Goal: Share content

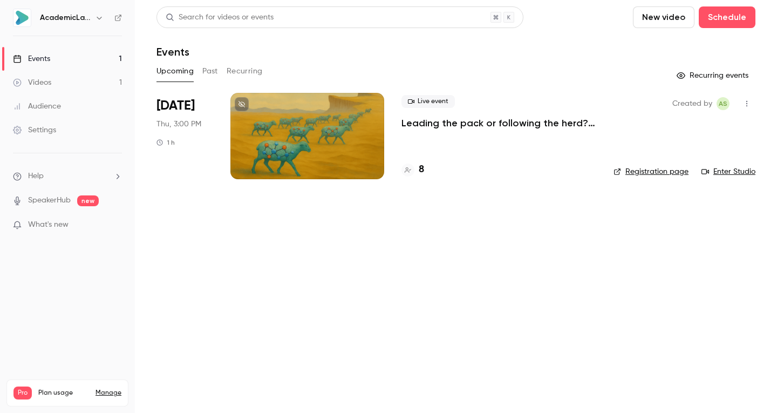
click at [432, 121] on p "Leading the pack or following the herd? The consequences of pipeline asset clus…" at bounding box center [499, 123] width 195 height 13
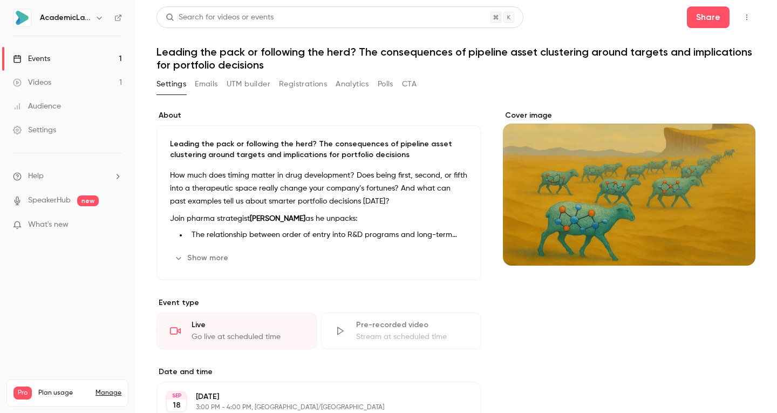
click at [305, 84] on button "Registrations" at bounding box center [303, 84] width 48 height 17
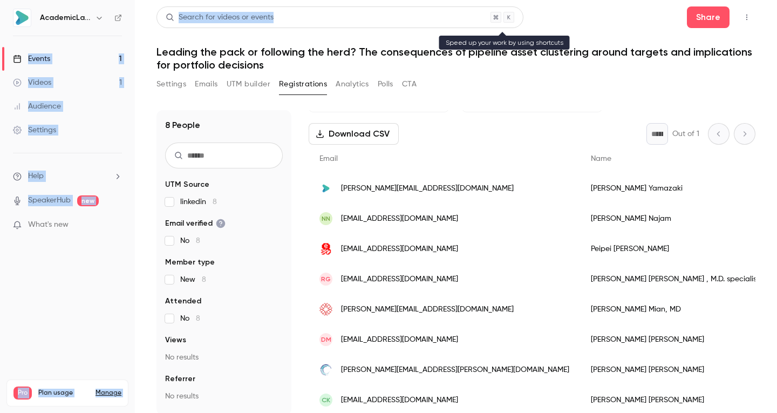
drag, startPoint x: 123, startPoint y: 19, endPoint x: 638, endPoint y: 19, distance: 515.1
click at [625, 23] on div "AcademicLabs Events 1 Videos 1 Audience Settings Help SpeakerHub new What's new…" at bounding box center [388, 206] width 777 height 413
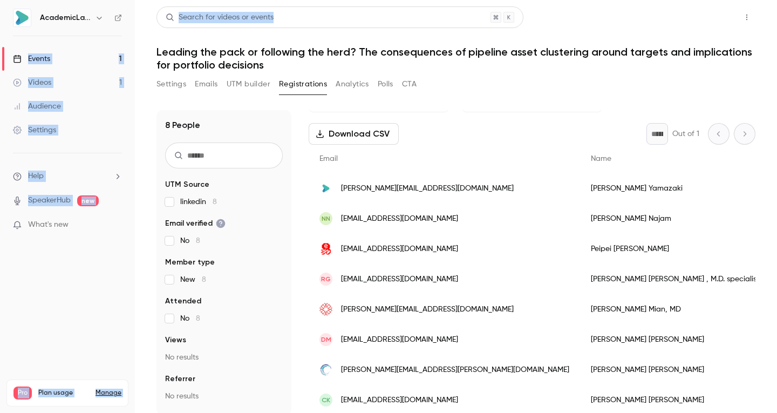
click at [708, 13] on button "Share" at bounding box center [708, 17] width 43 height 22
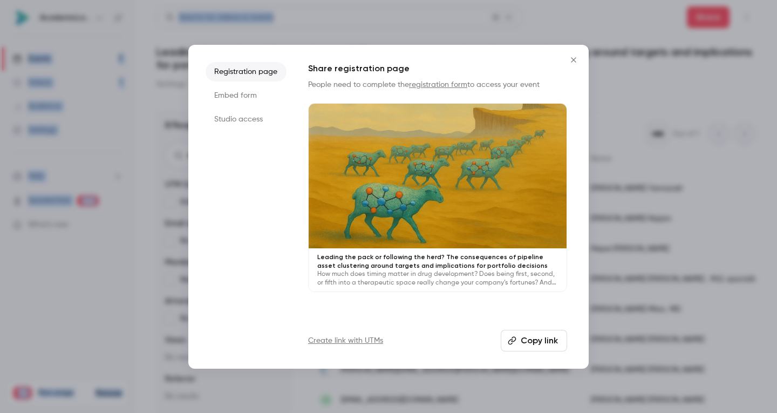
click at [526, 334] on button "Copy link" at bounding box center [534, 341] width 66 height 22
